Goal: Information Seeking & Learning: Learn about a topic

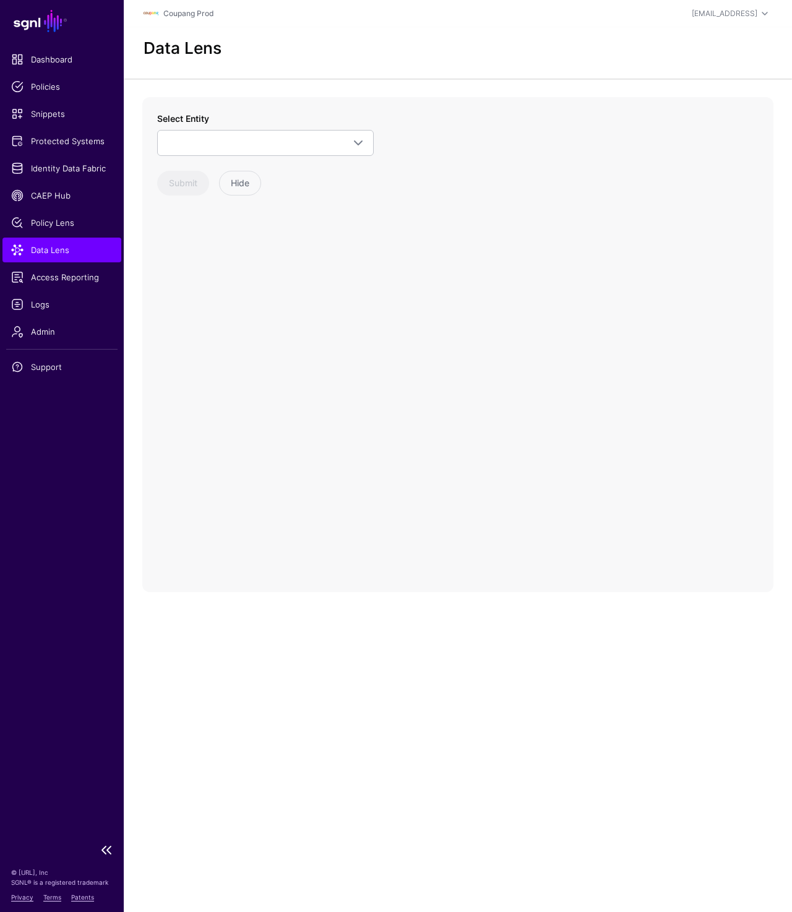
click at [66, 250] on span "Data Lens" at bounding box center [61, 250] width 101 height 12
click at [255, 150] on span at bounding box center [265, 142] width 200 height 15
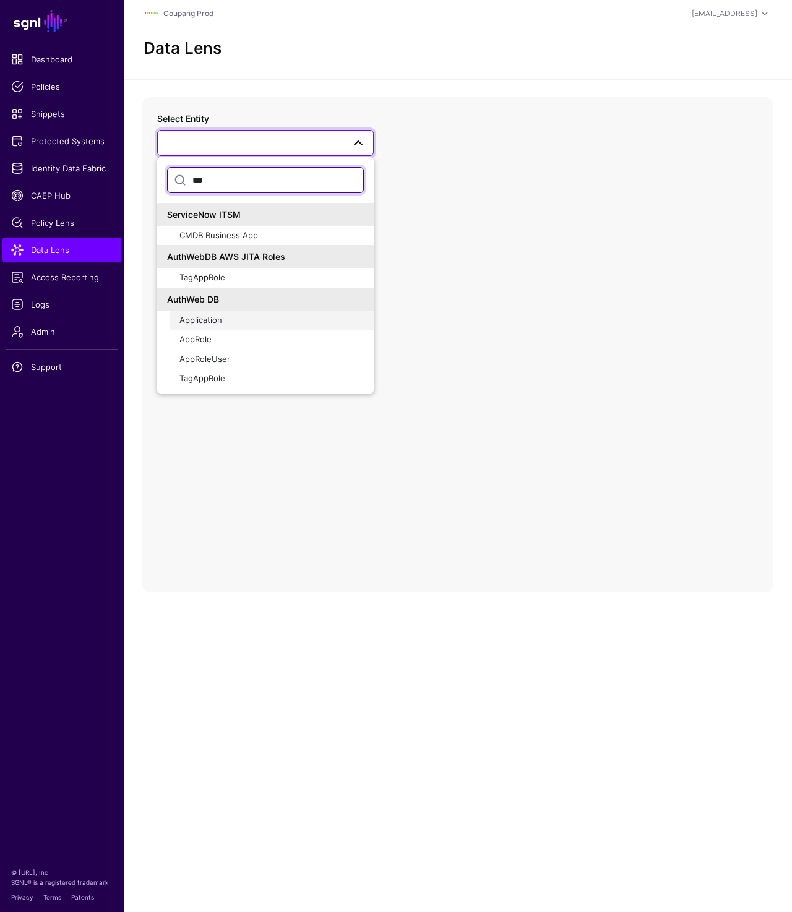
type input "***"
click at [223, 325] on div "Application" at bounding box center [271, 320] width 184 height 12
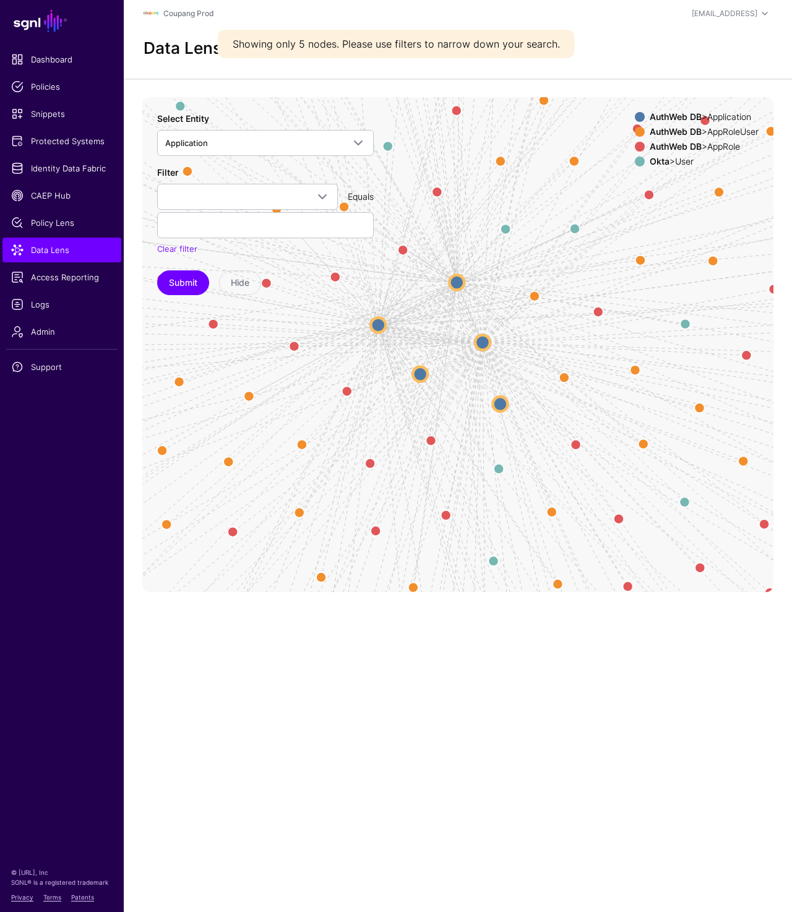
click at [237, 195] on span at bounding box center [247, 196] width 165 height 15
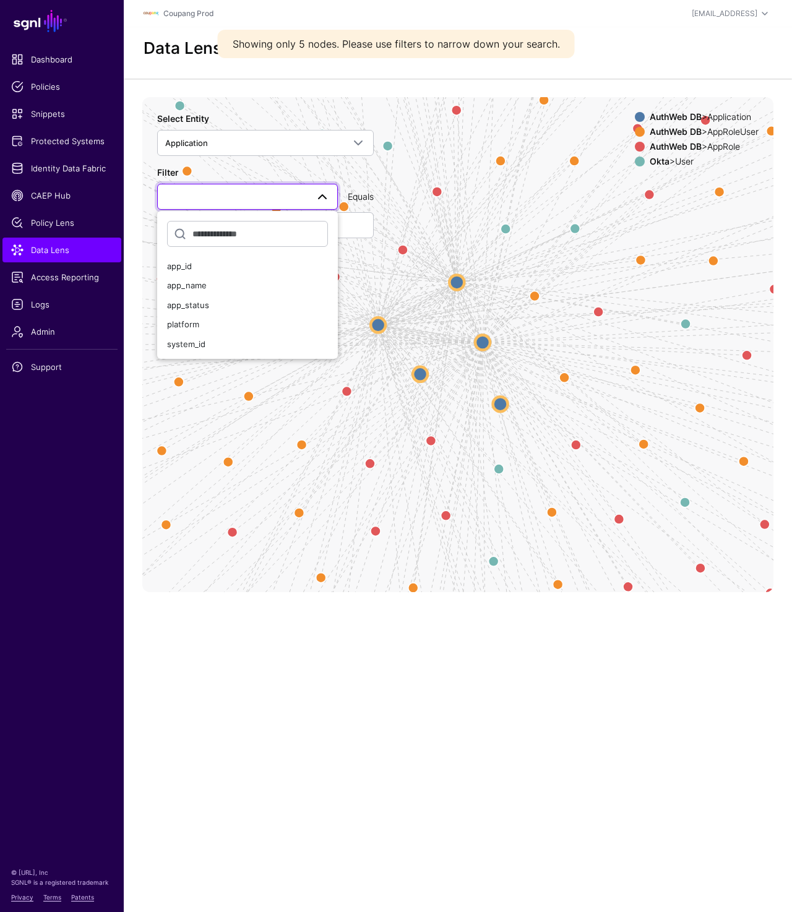
click at [237, 195] on span at bounding box center [247, 196] width 165 height 15
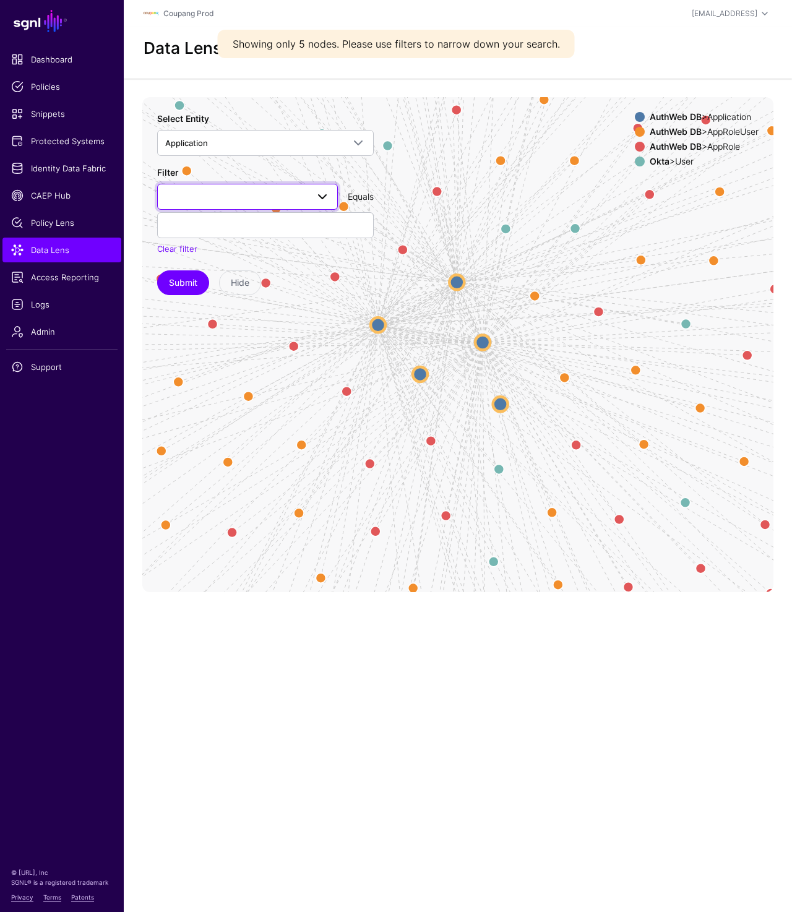
click at [237, 195] on span at bounding box center [247, 196] width 165 height 15
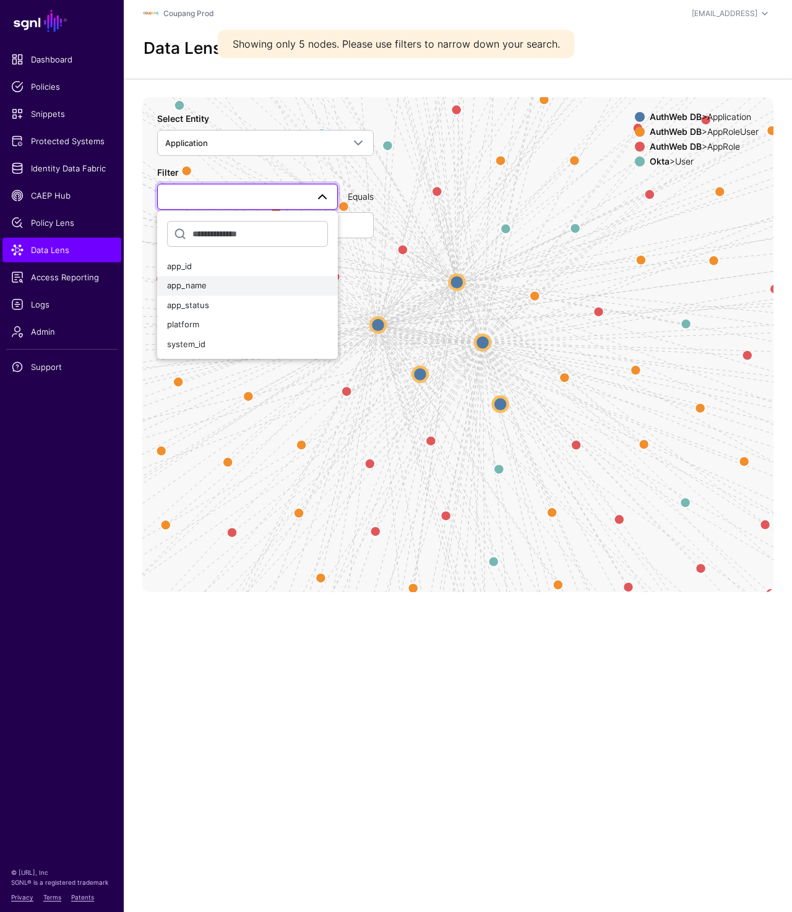
click at [201, 278] on button "app_name" at bounding box center [247, 286] width 181 height 20
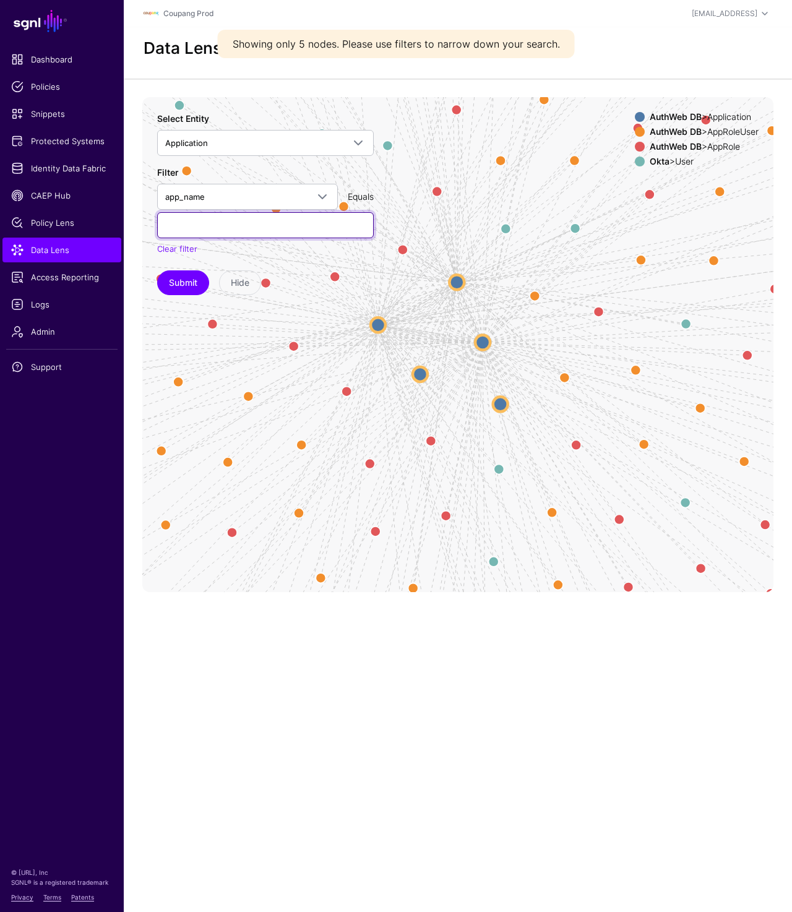
click at [206, 219] on input "text" at bounding box center [265, 225] width 217 height 26
paste input "**********"
type input "**********"
click at [182, 288] on button "Submit" at bounding box center [183, 282] width 52 height 25
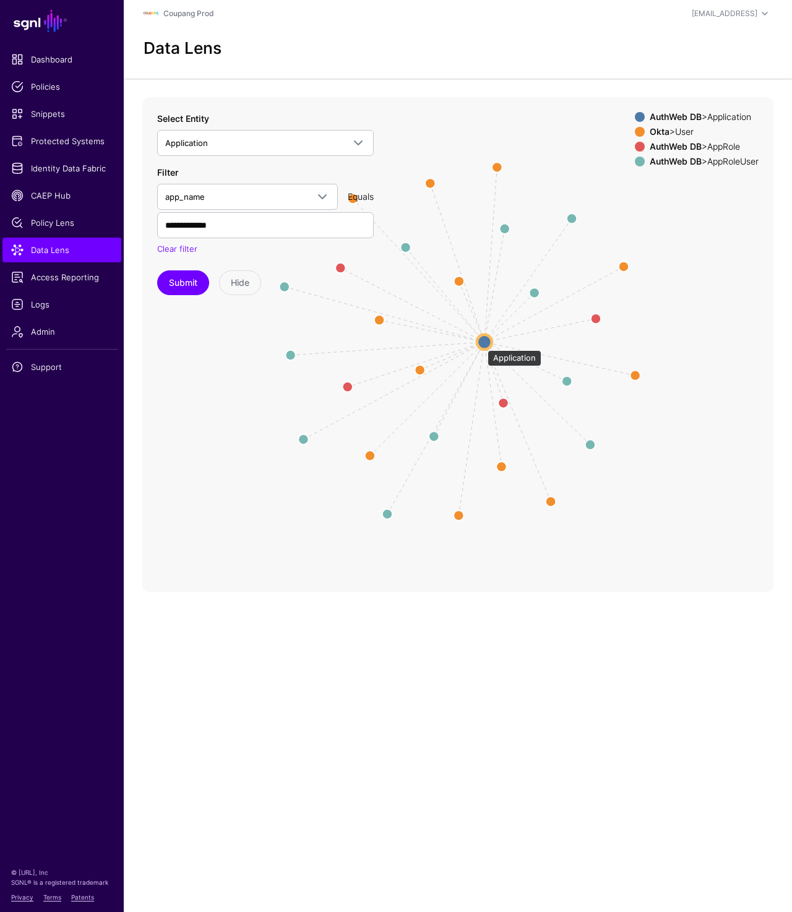
click at [481, 344] on circle at bounding box center [484, 342] width 15 height 15
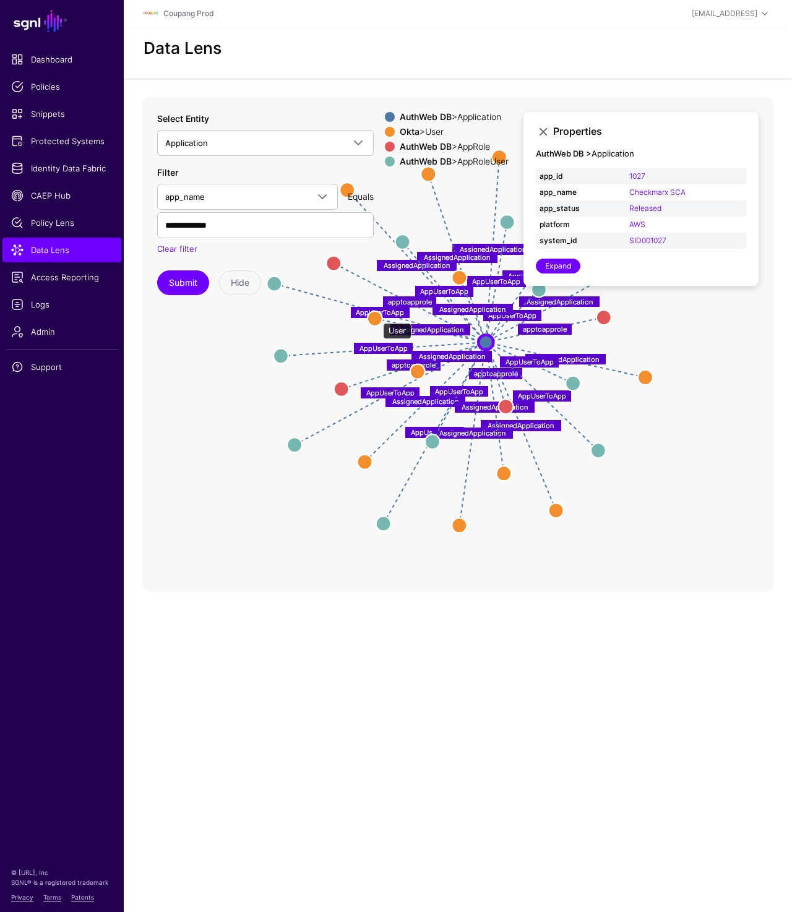
click at [376, 317] on circle at bounding box center [374, 318] width 15 height 15
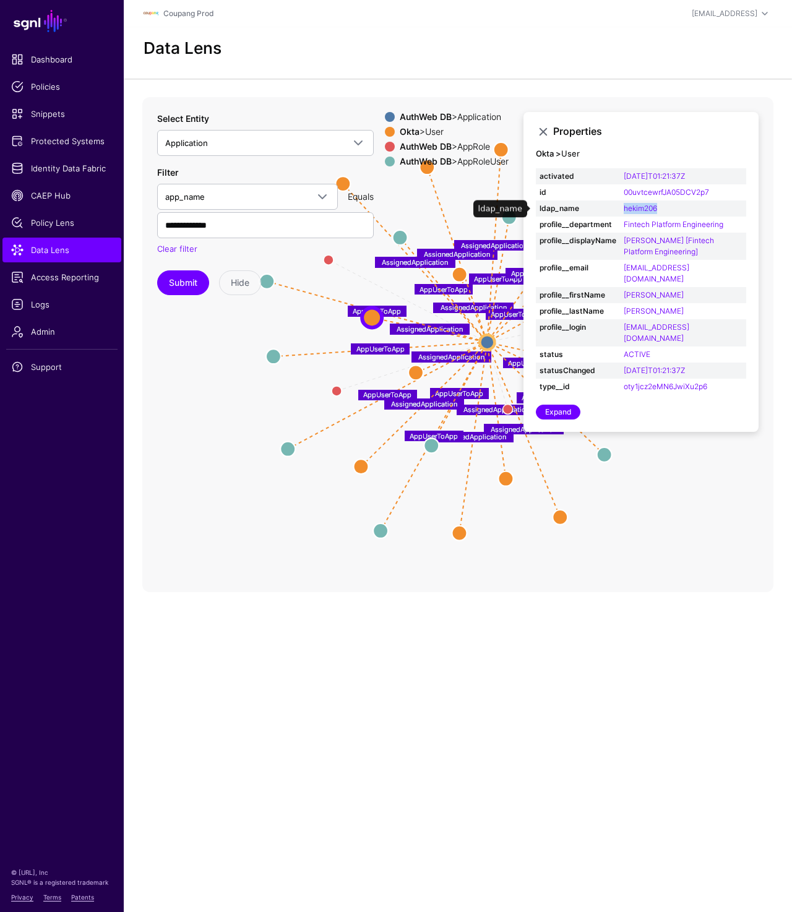
drag, startPoint x: 622, startPoint y: 208, endPoint x: 659, endPoint y: 208, distance: 37.1
click at [659, 208] on td "hekim206" at bounding box center [683, 208] width 126 height 16
copy link "hekim206"
click at [233, 762] on main "SGNL Dashboard Policies Snippets Protected Systems Identity Data Fabric CAEP Hu…" at bounding box center [396, 456] width 792 height 912
click at [28, 241] on link "Data Lens" at bounding box center [61, 250] width 119 height 25
